Goal: Task Accomplishment & Management: Manage account settings

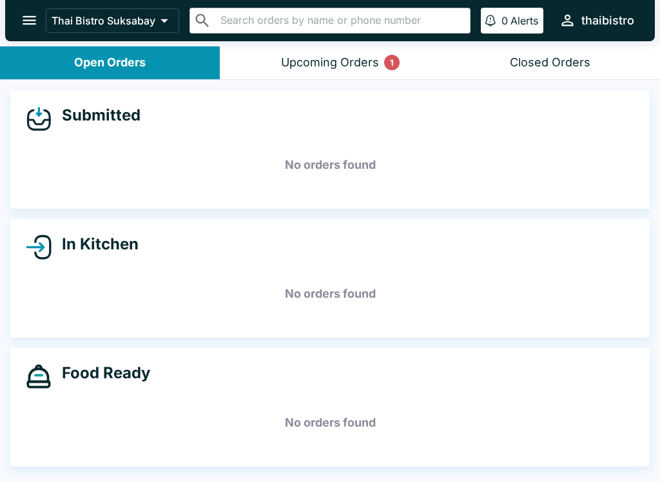
click at [378, 65] on div "Upcoming Orders 1" at bounding box center [330, 62] width 98 height 15
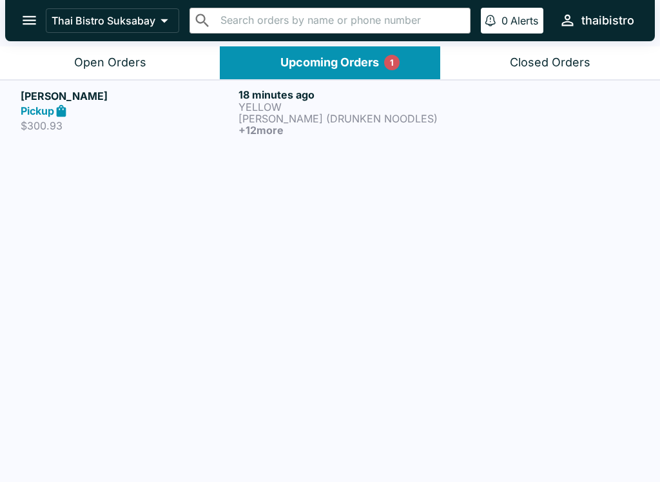
click at [148, 105] on div "Pickup" at bounding box center [127, 111] width 213 height 15
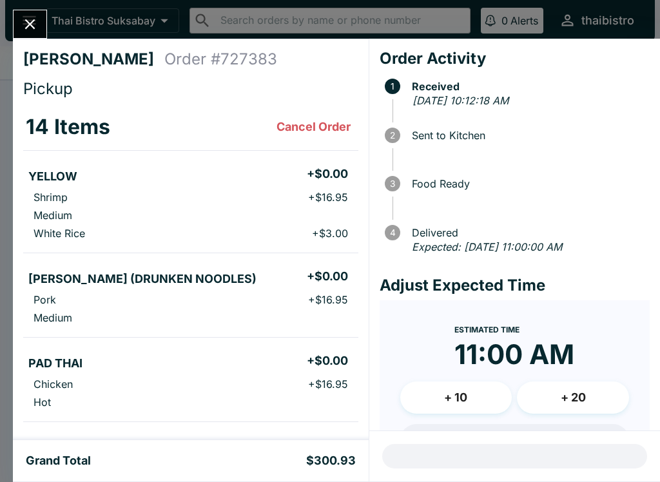
click at [30, 30] on icon "Close" at bounding box center [29, 23] width 17 height 17
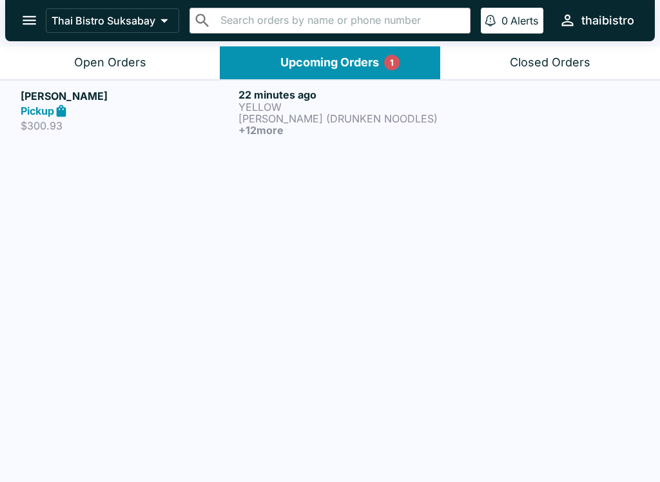
click at [117, 66] on div "Open Orders" at bounding box center [110, 62] width 72 height 15
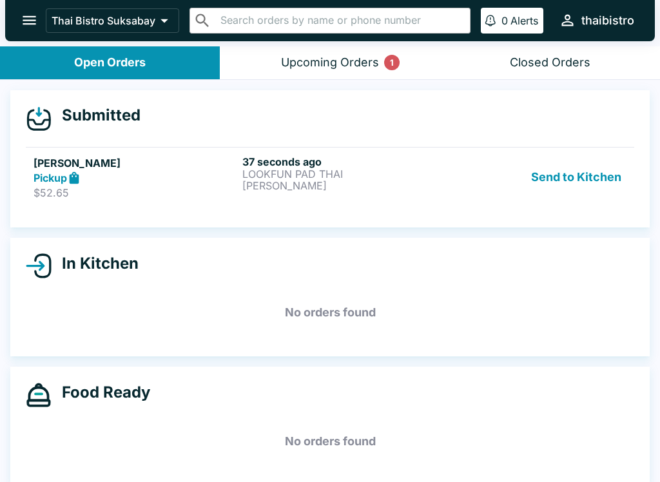
click at [550, 165] on button "Send to Kitchen" at bounding box center [576, 177] width 101 height 44
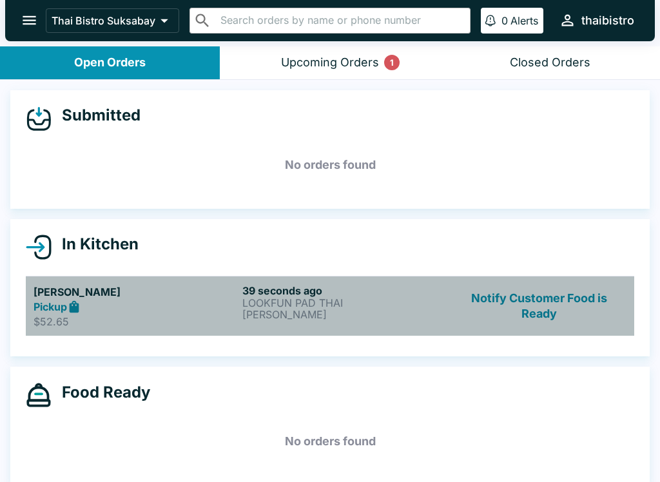
click at [178, 293] on h5 "[PERSON_NAME]" at bounding box center [136, 291] width 204 height 15
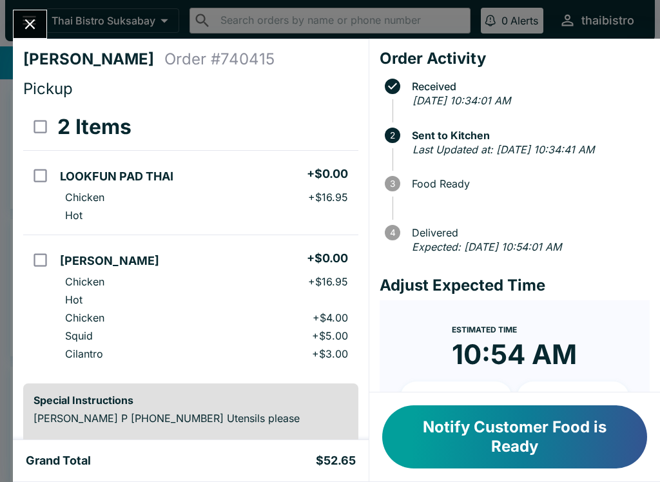
click at [20, 23] on button "Close" at bounding box center [30, 24] width 33 height 28
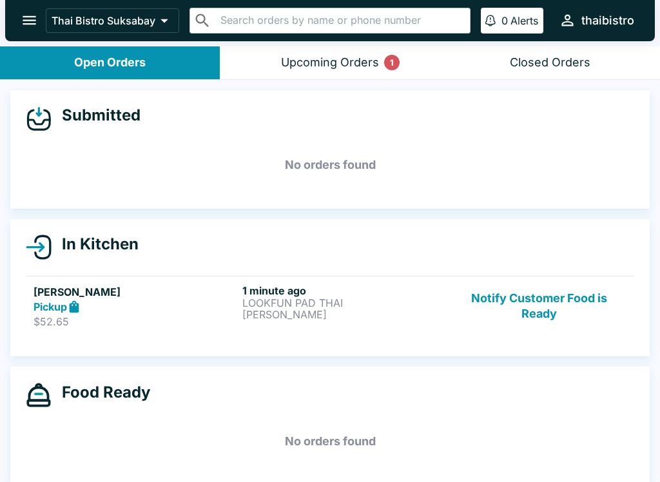
click at [334, 53] on button "Upcoming Orders 1" at bounding box center [330, 62] width 220 height 33
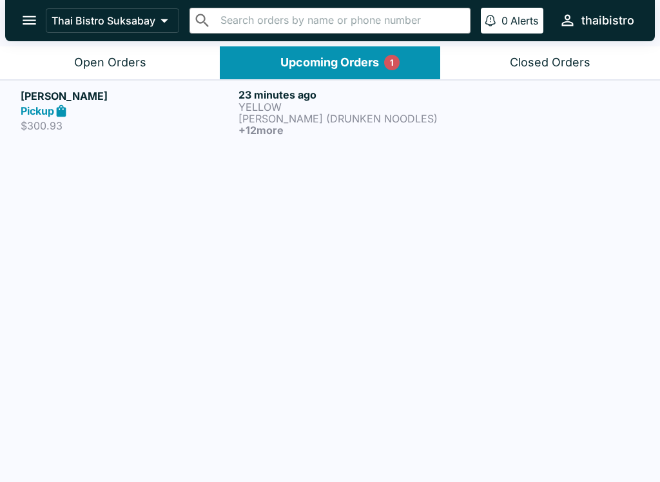
click at [218, 100] on h5 "[PERSON_NAME]" at bounding box center [127, 95] width 213 height 15
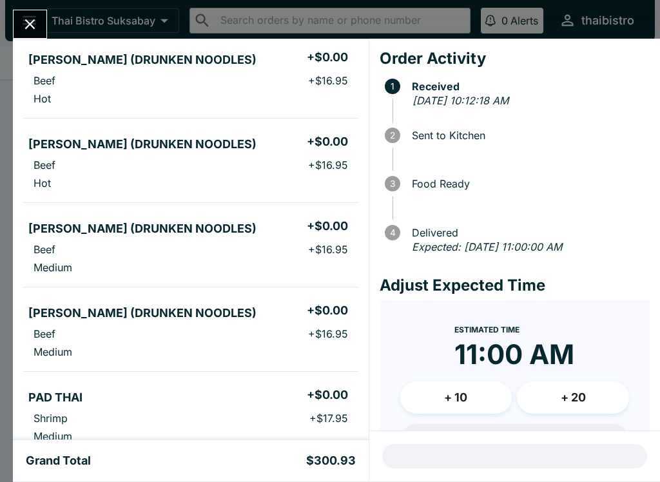
scroll to position [810, 0]
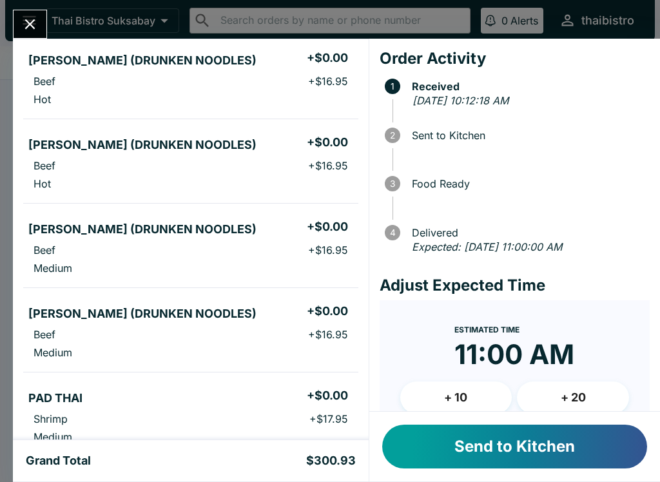
click at [492, 438] on button "Send to Kitchen" at bounding box center [514, 447] width 265 height 44
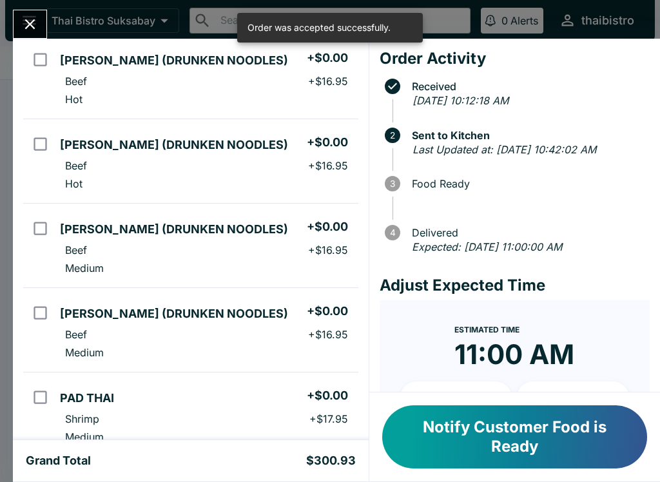
click at [40, 24] on button "Close" at bounding box center [30, 24] width 33 height 28
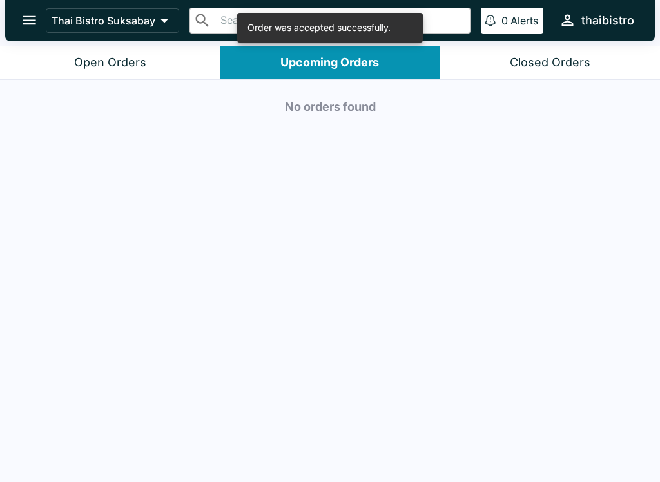
click at [131, 55] on div "Open Orders" at bounding box center [110, 62] width 72 height 15
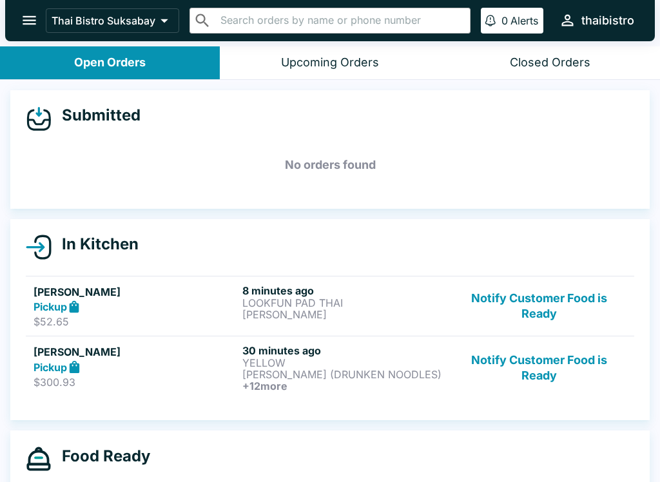
click at [342, 373] on p "[PERSON_NAME] (DRUNKEN NOODLES)" at bounding box center [344, 375] width 204 height 12
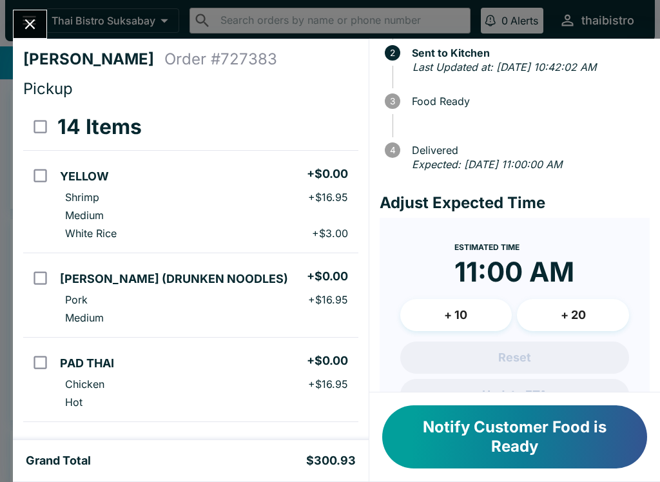
scroll to position [83, 0]
click at [581, 323] on button "+ 20" at bounding box center [573, 314] width 112 height 32
